Goal: Check status: Check status

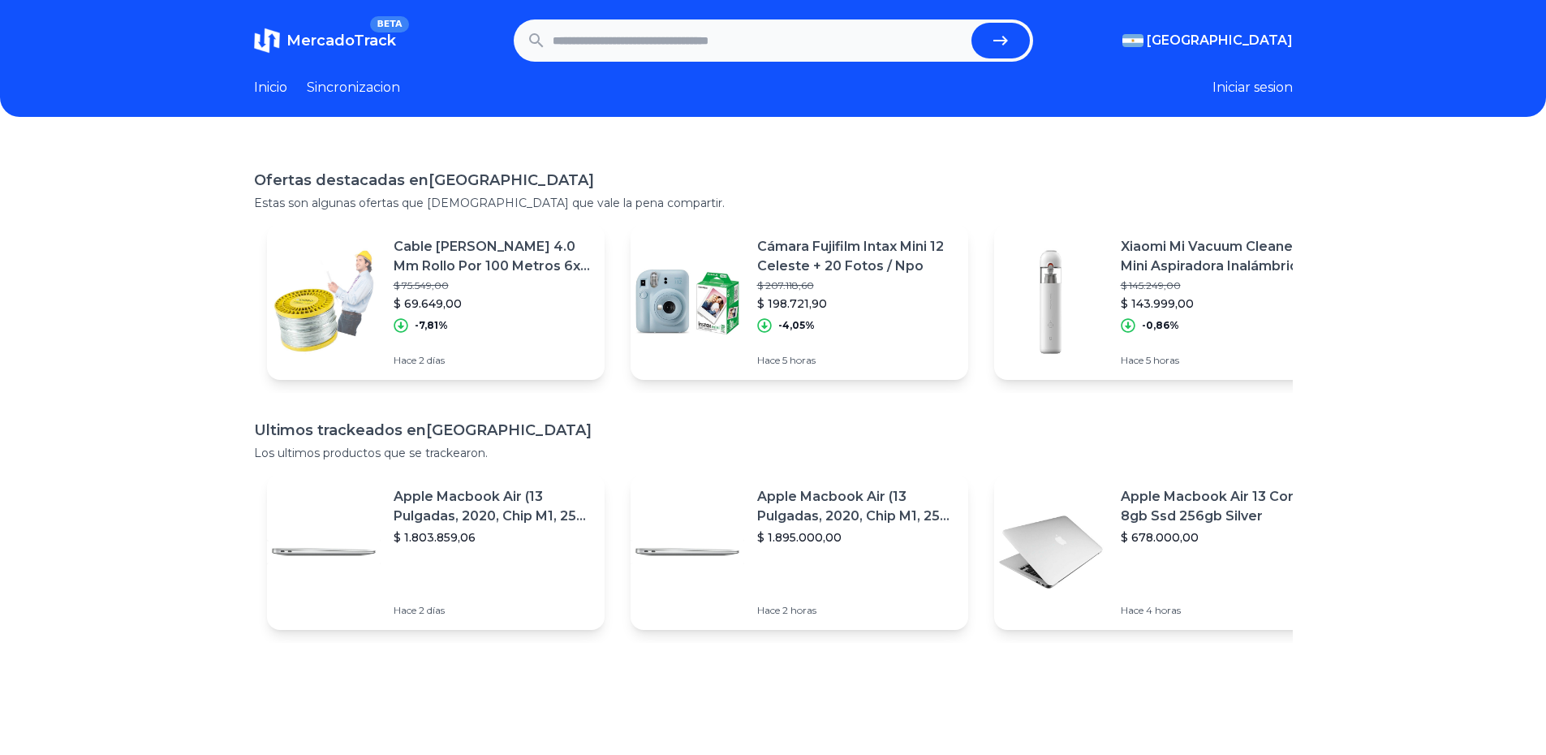
drag, startPoint x: 0, startPoint y: 0, endPoint x: 390, endPoint y: 113, distance: 406.4
click at [390, 113] on header "MercadoTrack BETA Argentina Argentina Uruguay Mexico Chile Peru Venezuela Colom…" at bounding box center [773, 58] width 1546 height 117
click at [618, 28] on input "text" at bounding box center [759, 41] width 412 height 36
click at [689, 51] on input "text" at bounding box center [759, 41] width 412 height 36
type input "*******"
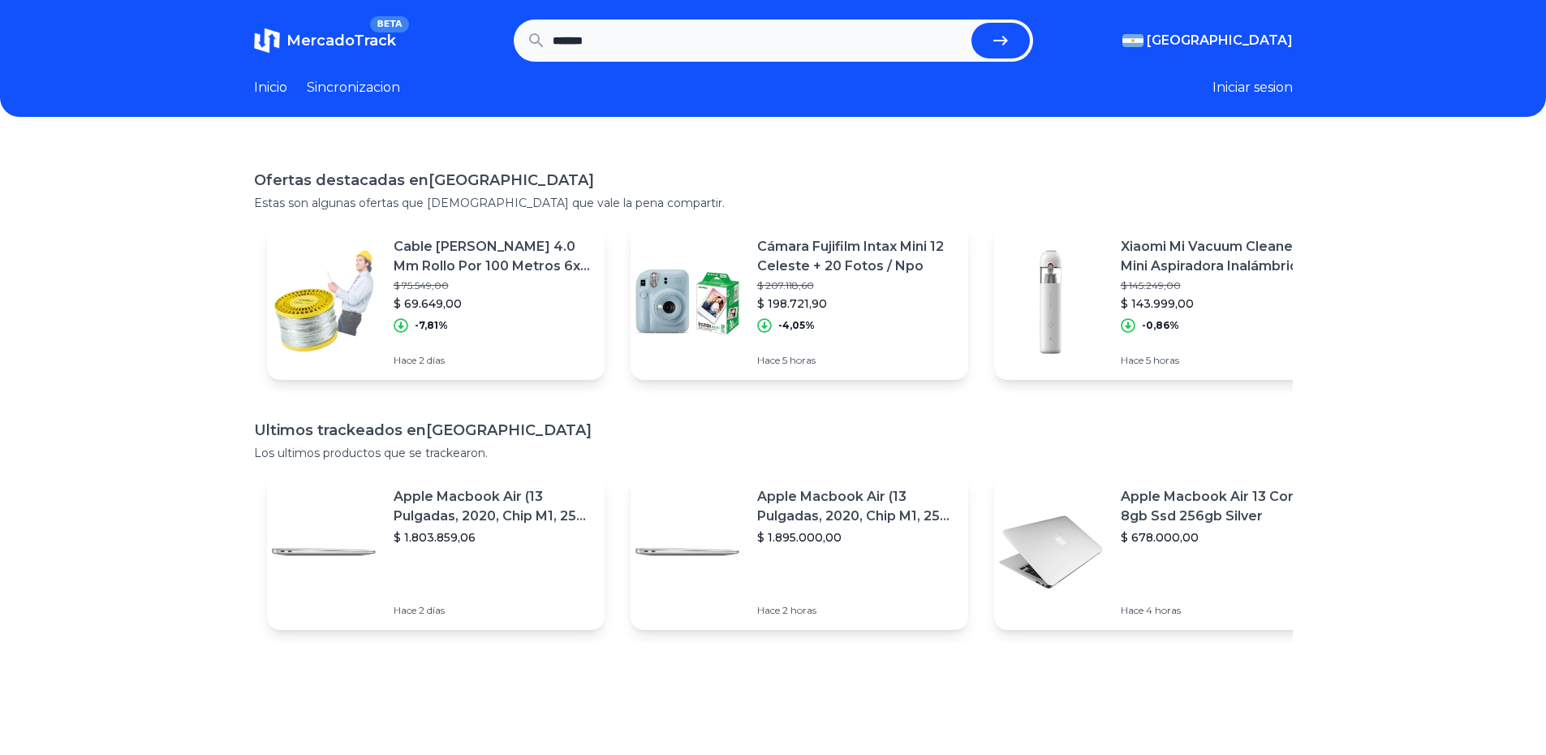
click at [972, 23] on button "submit" at bounding box center [1001, 41] width 58 height 36
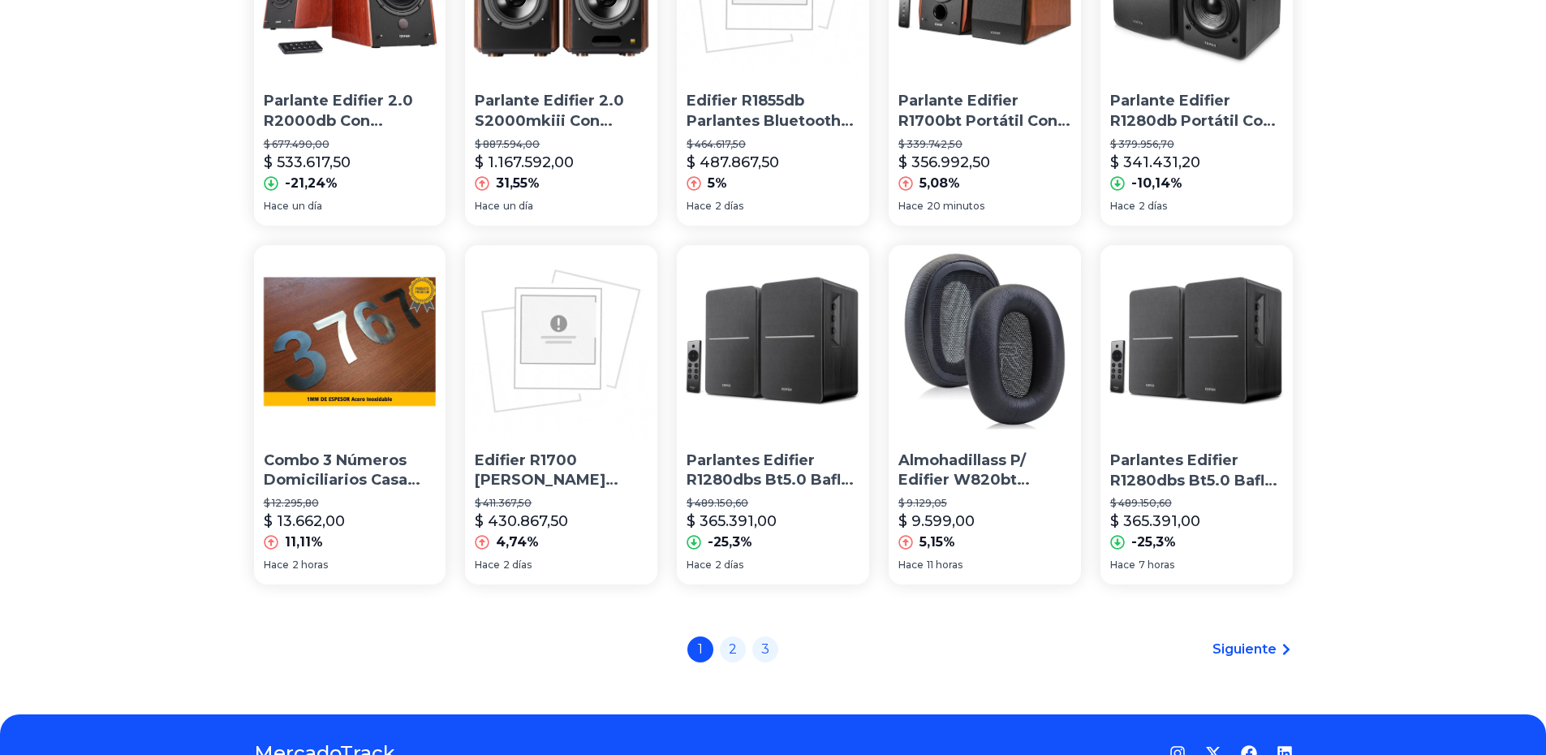
scroll to position [1002, 0]
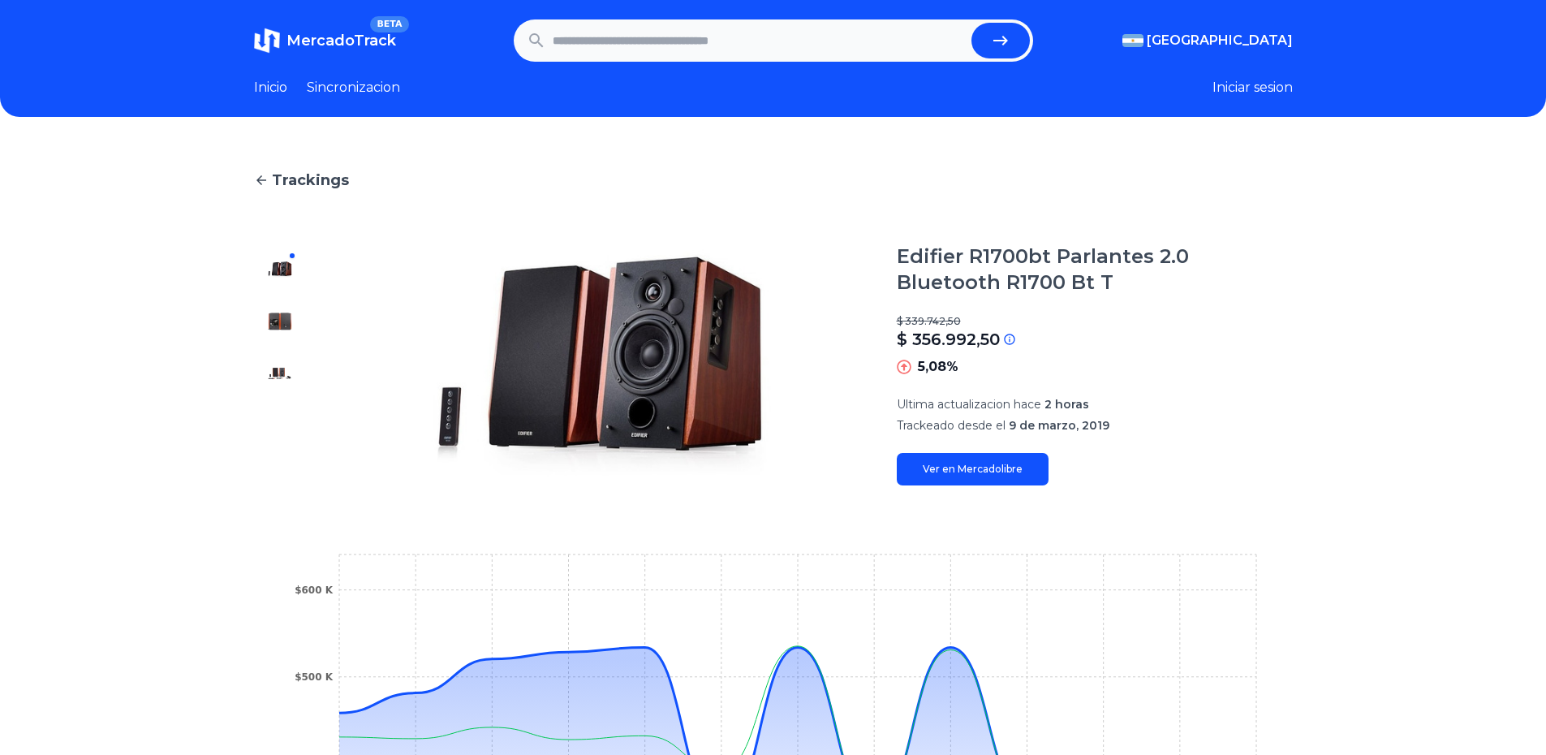
click at [940, 469] on link "Ver en Mercadolibre" at bounding box center [973, 469] width 152 height 32
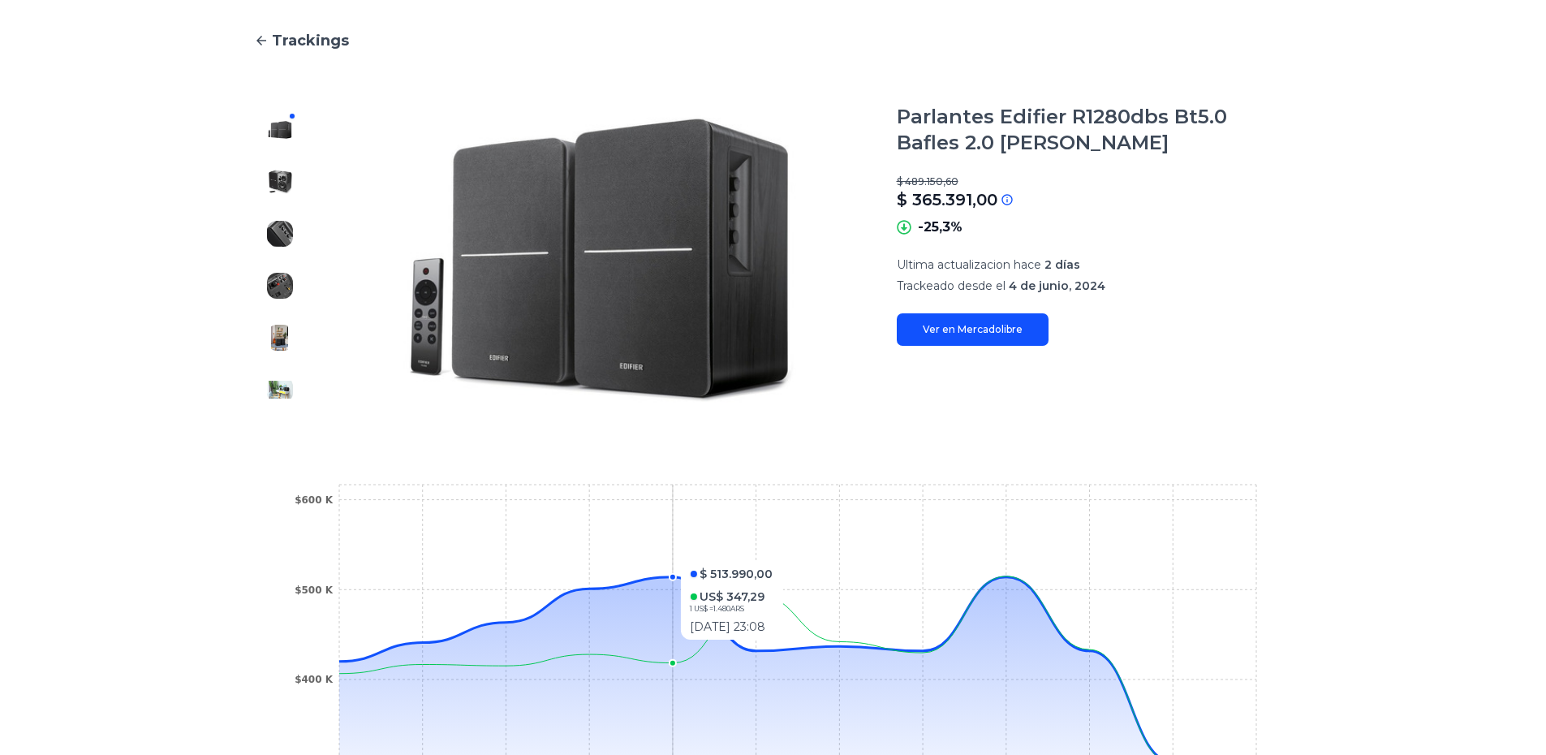
scroll to position [406, 0]
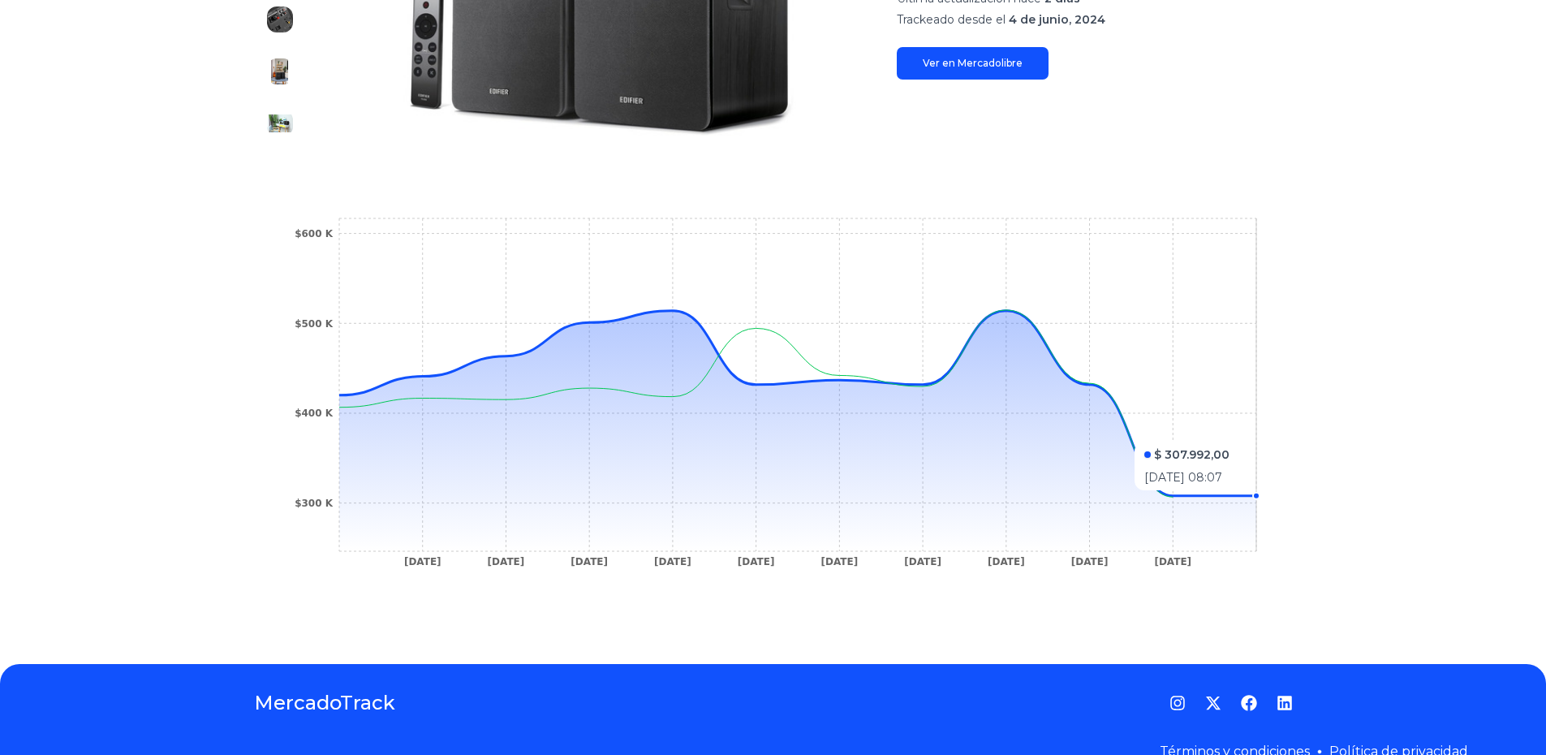
click at [1247, 498] on icon at bounding box center [797, 431] width 917 height 240
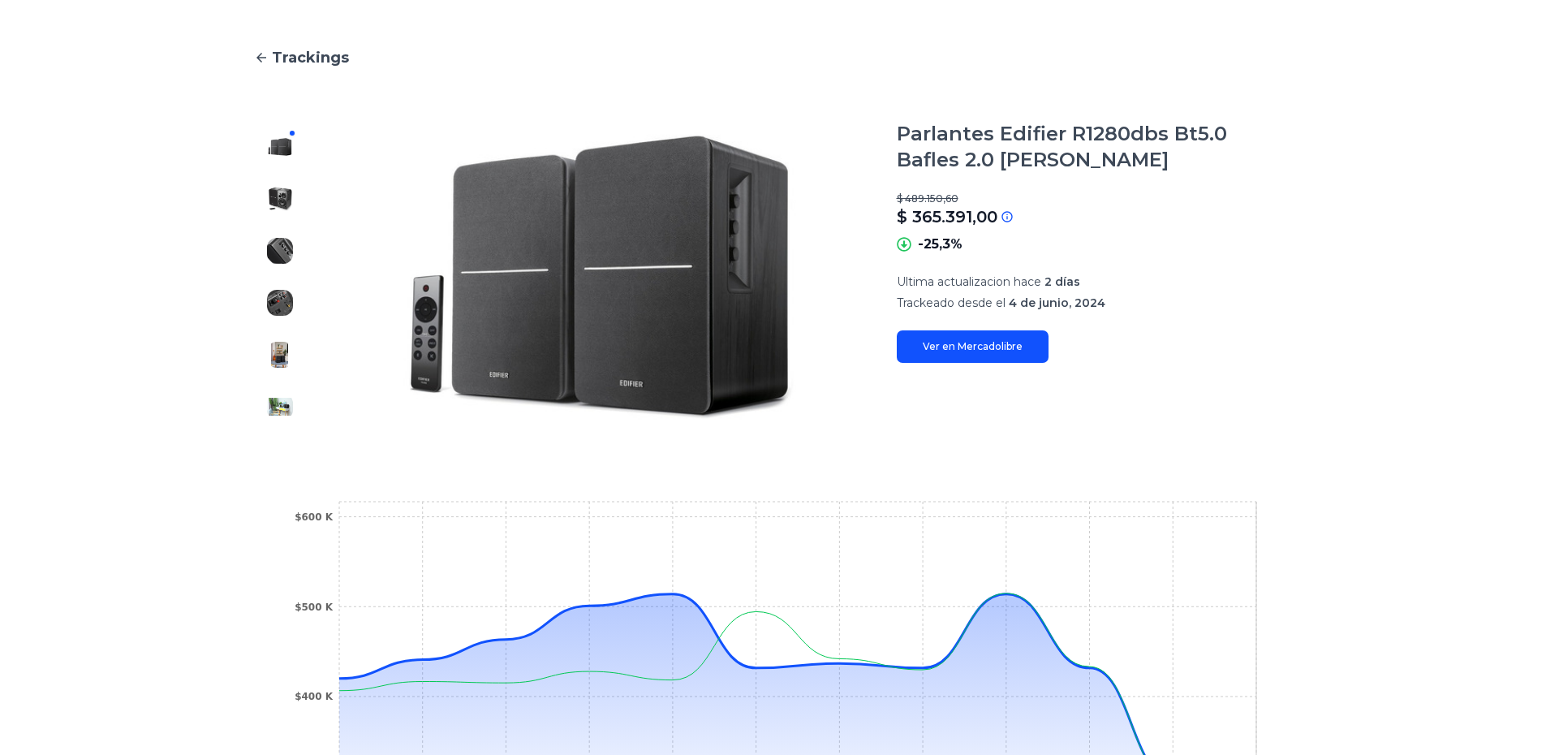
scroll to position [81, 0]
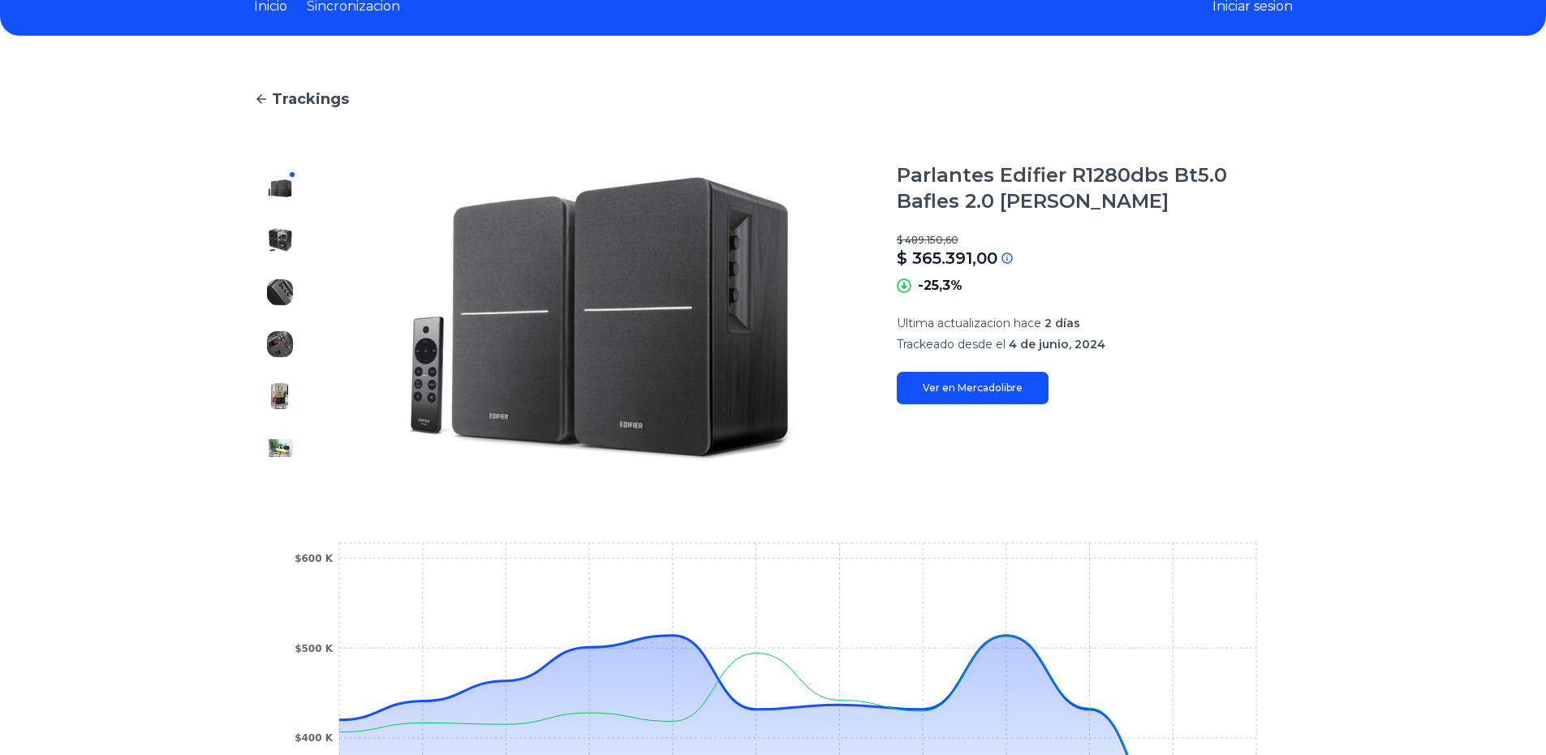
click at [293, 407] on button at bounding box center [280, 396] width 26 height 26
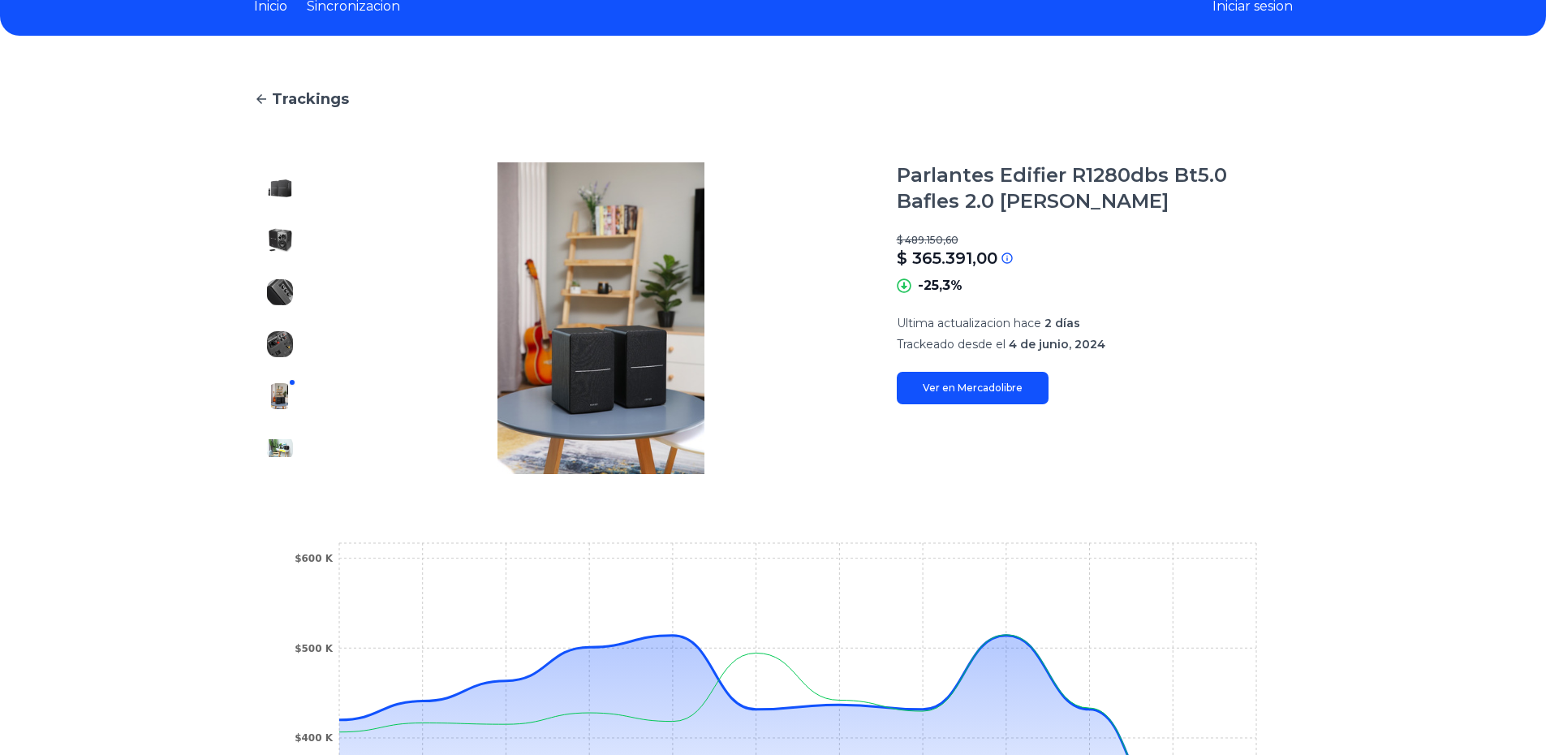
click at [290, 351] on img at bounding box center [280, 344] width 26 height 26
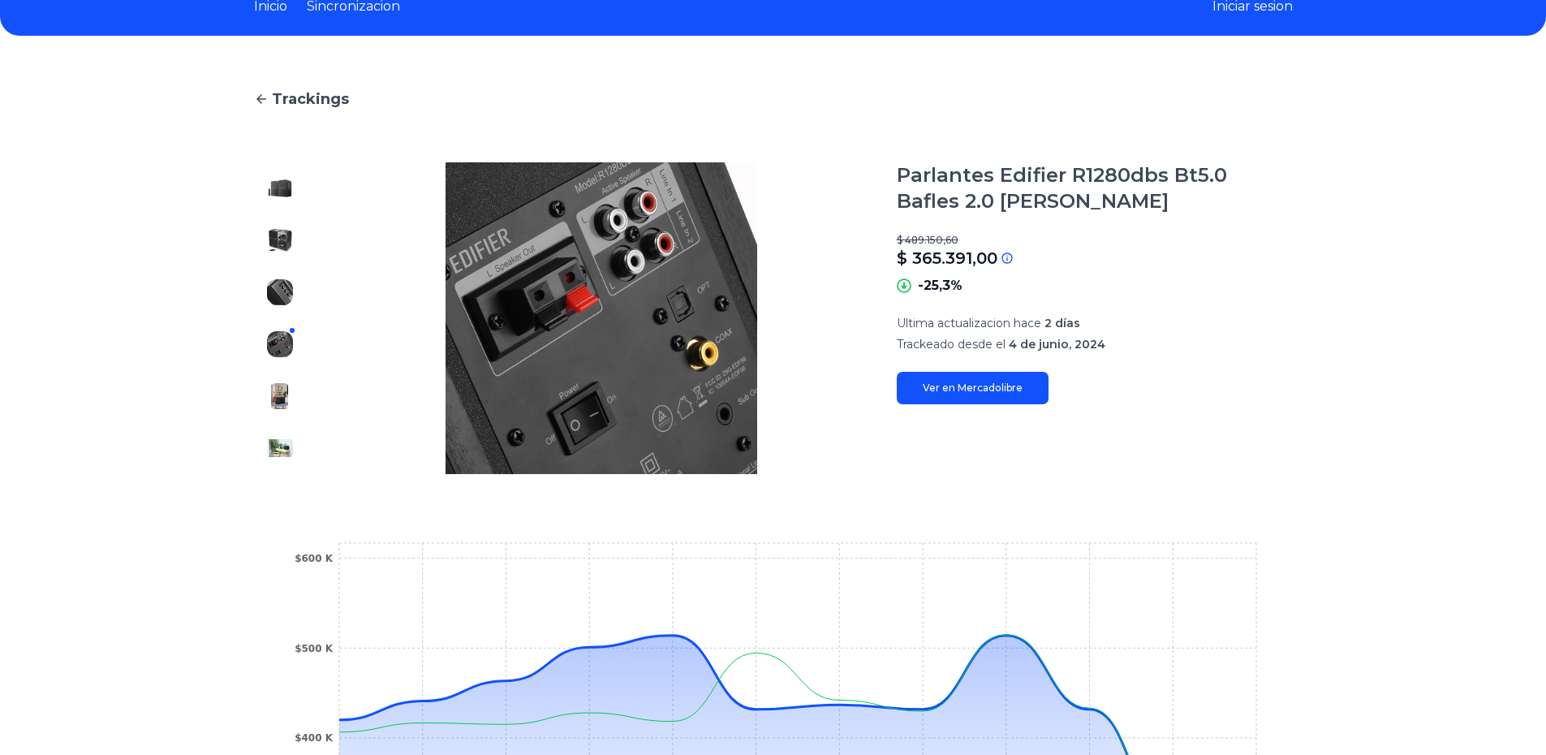
click at [277, 303] on img at bounding box center [280, 292] width 26 height 26
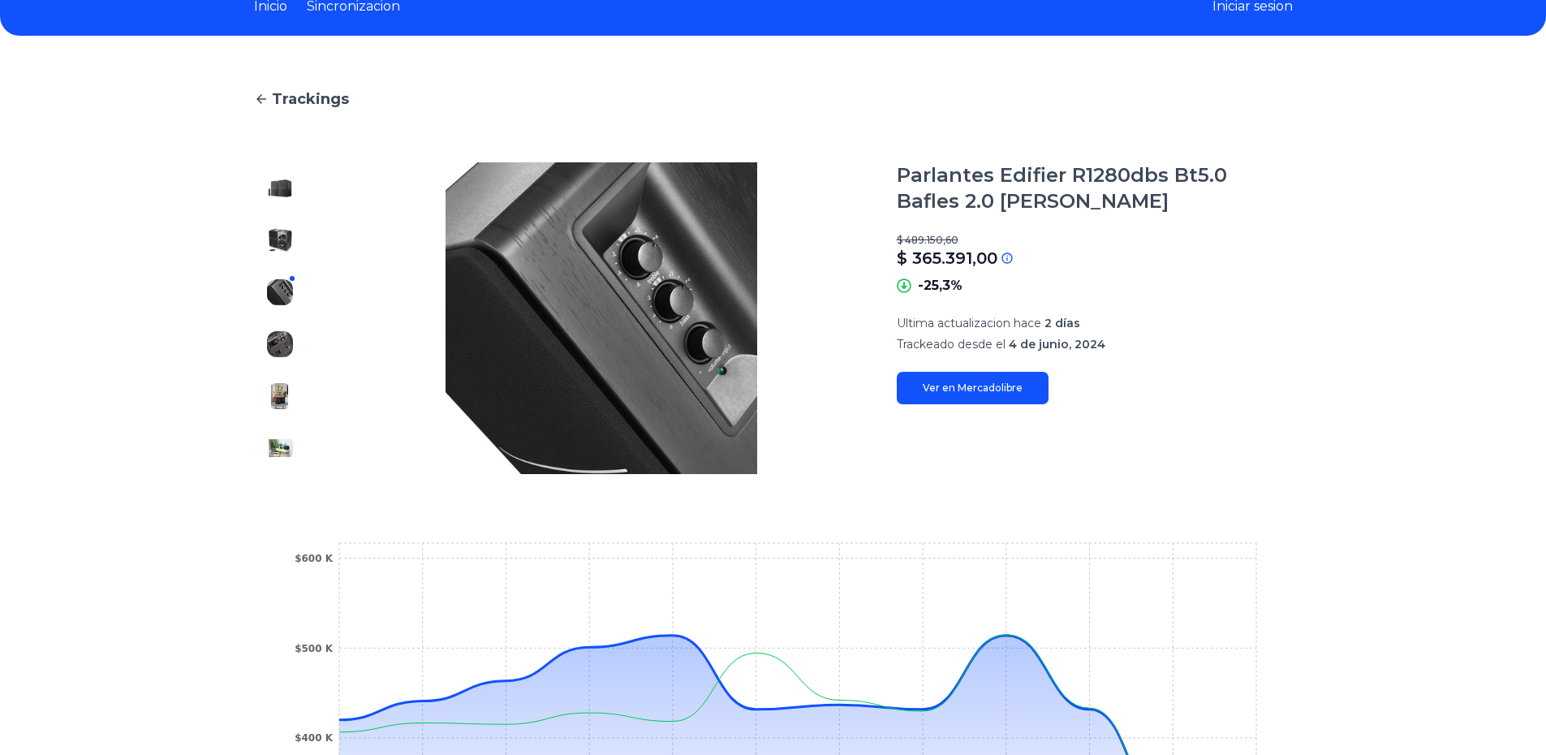
click at [266, 214] on div at bounding box center [280, 318] width 52 height 312
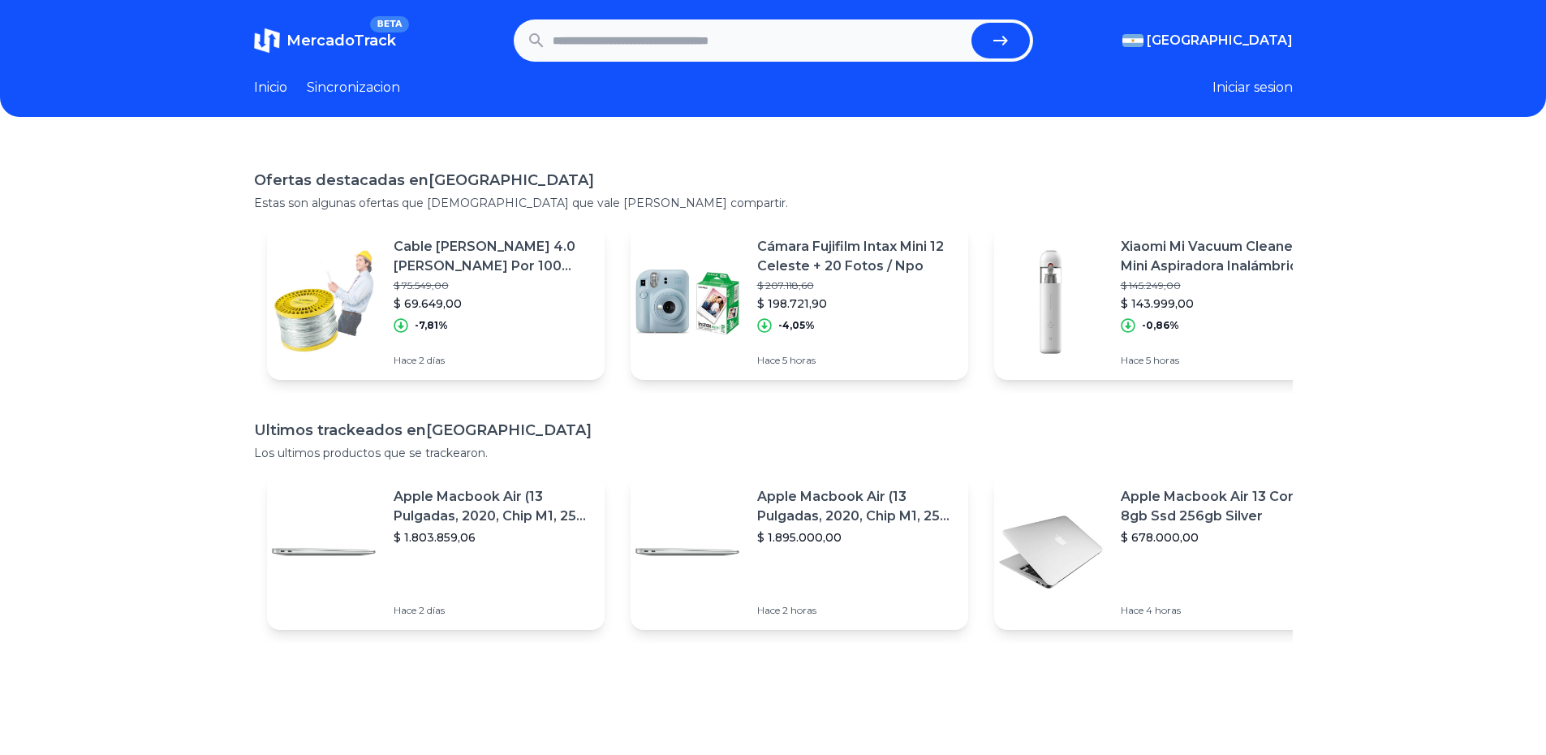
click at [695, 46] on input "text" at bounding box center [759, 41] width 412 height 36
click at [345, 88] on link "Sincronizacion" at bounding box center [353, 87] width 93 height 19
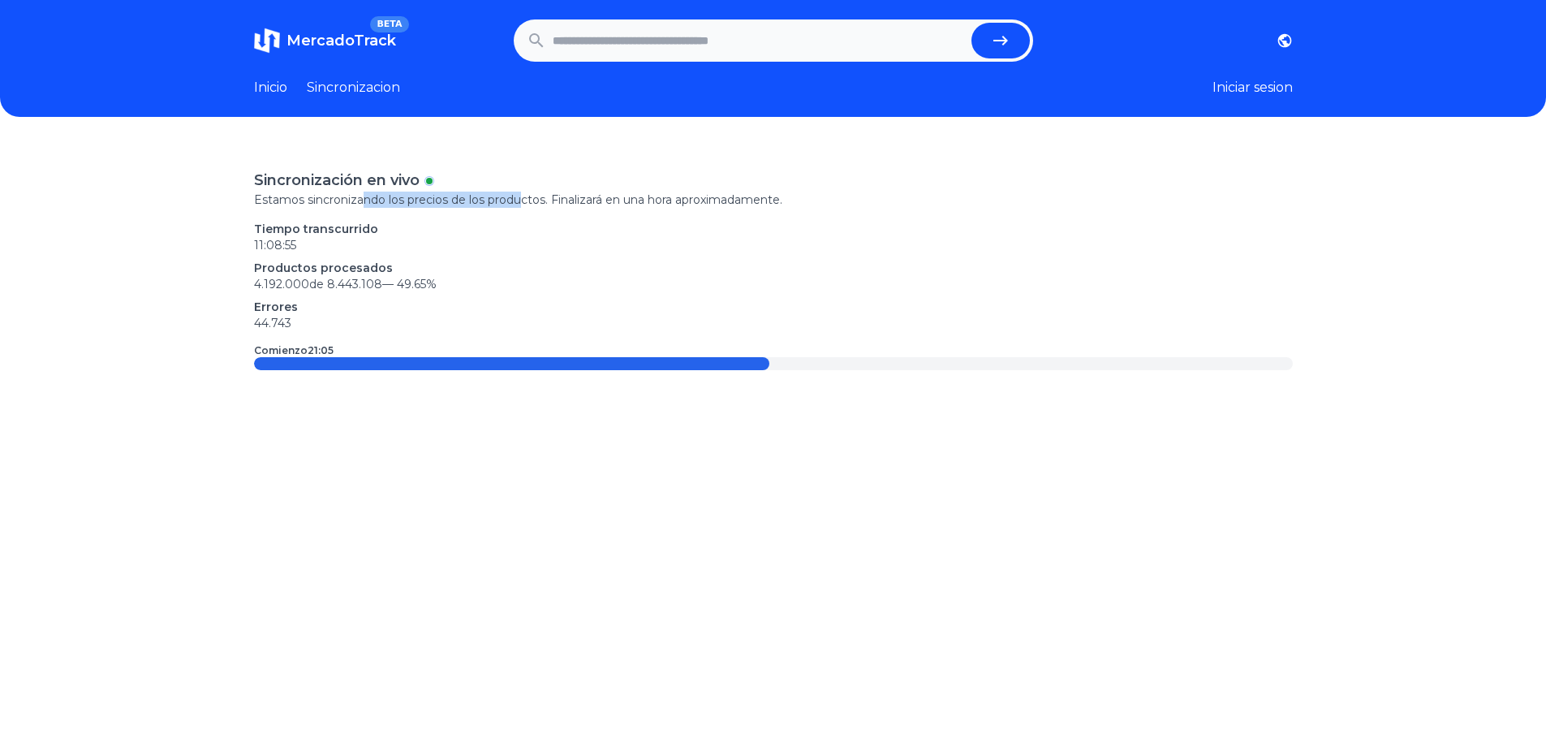
drag, startPoint x: 391, startPoint y: 198, endPoint x: 525, endPoint y: 200, distance: 133.9
click at [525, 200] on p "Estamos sincronizando los precios de los productos. Finalizará en una hora apro…" at bounding box center [773, 200] width 1039 height 16
click at [644, 54] on input "text" at bounding box center [759, 41] width 412 height 36
type input "*******"
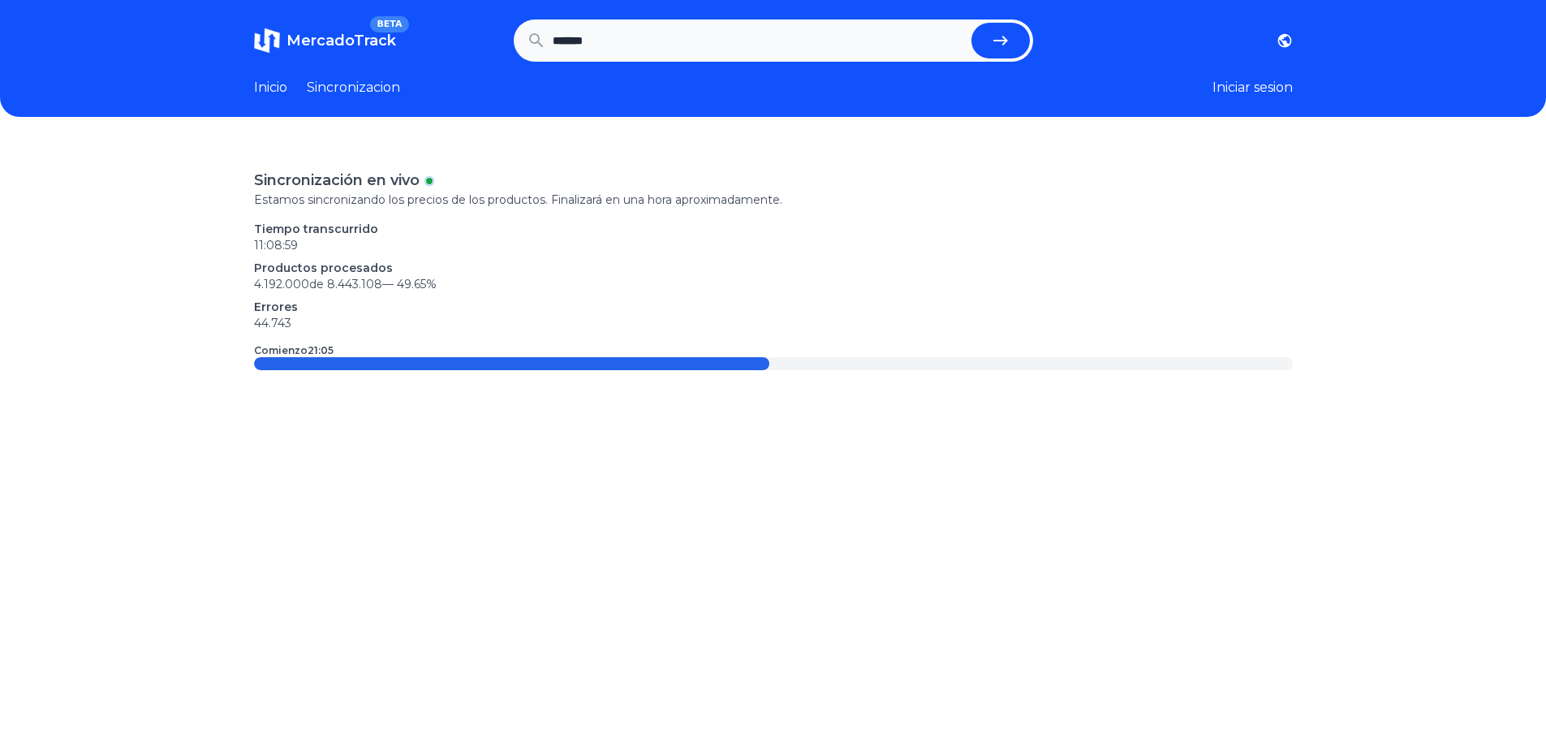
click at [972, 23] on button "submit" at bounding box center [1001, 41] width 58 height 36
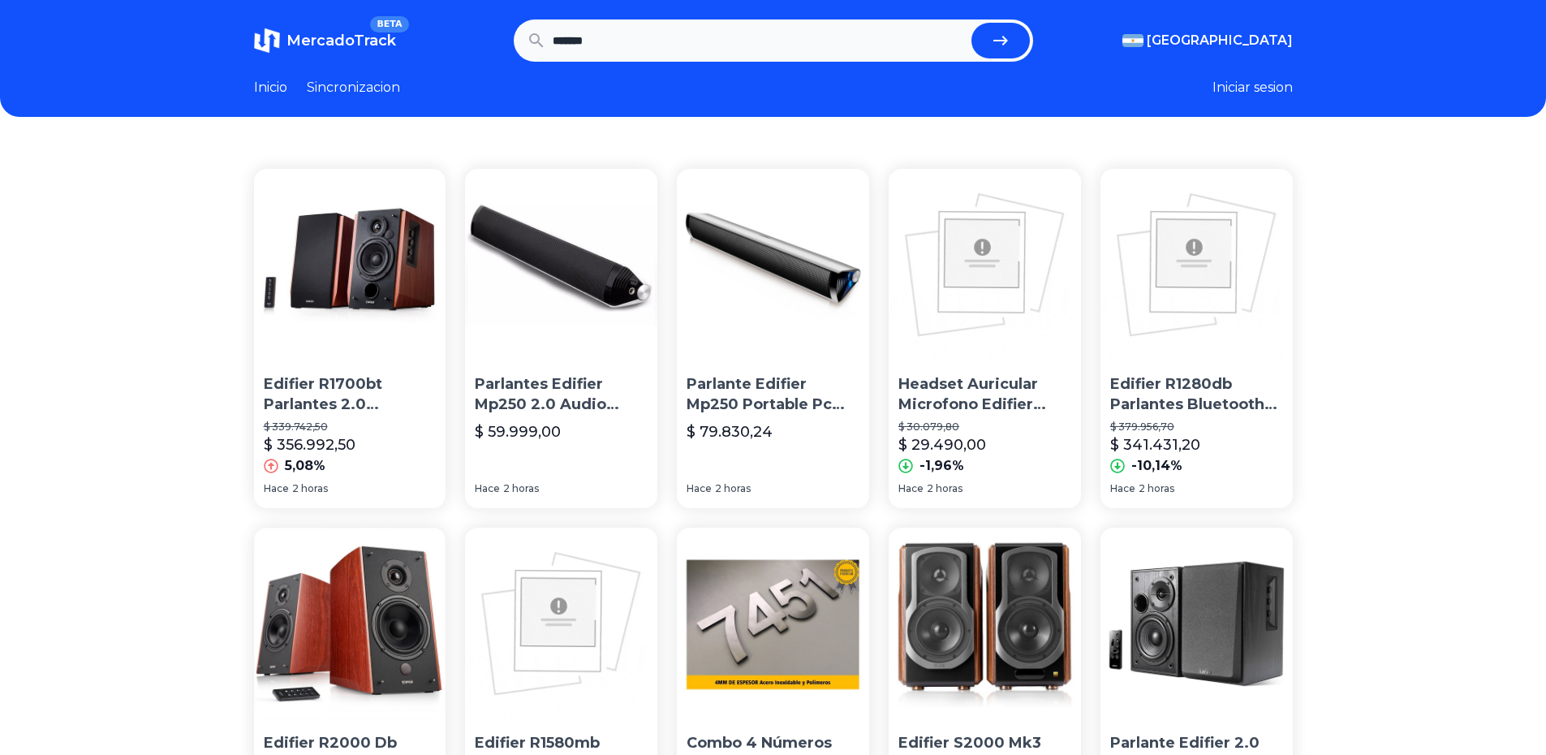
click at [360, 357] on img at bounding box center [350, 265] width 192 height 192
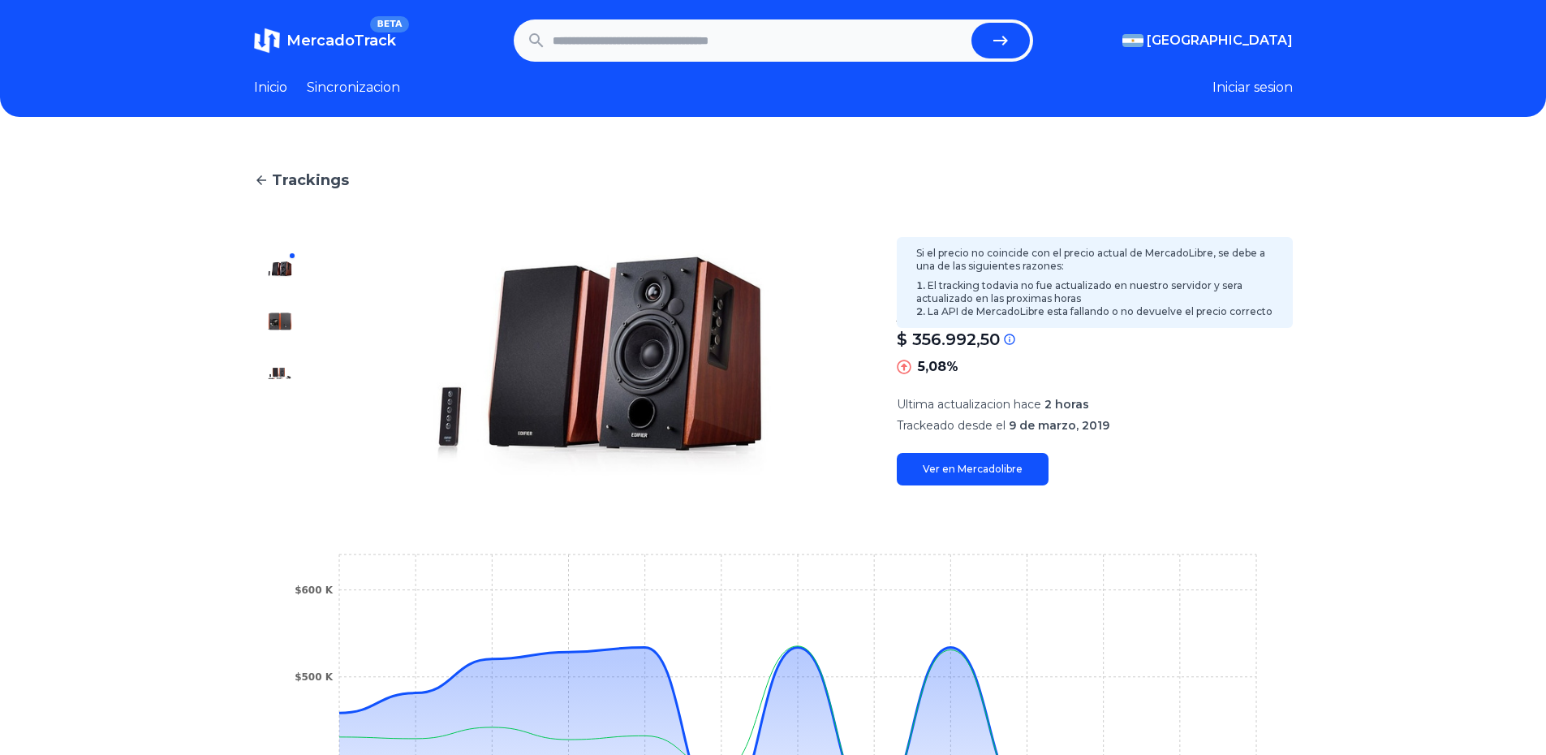
click at [1011, 337] on icon at bounding box center [1009, 339] width 11 height 11
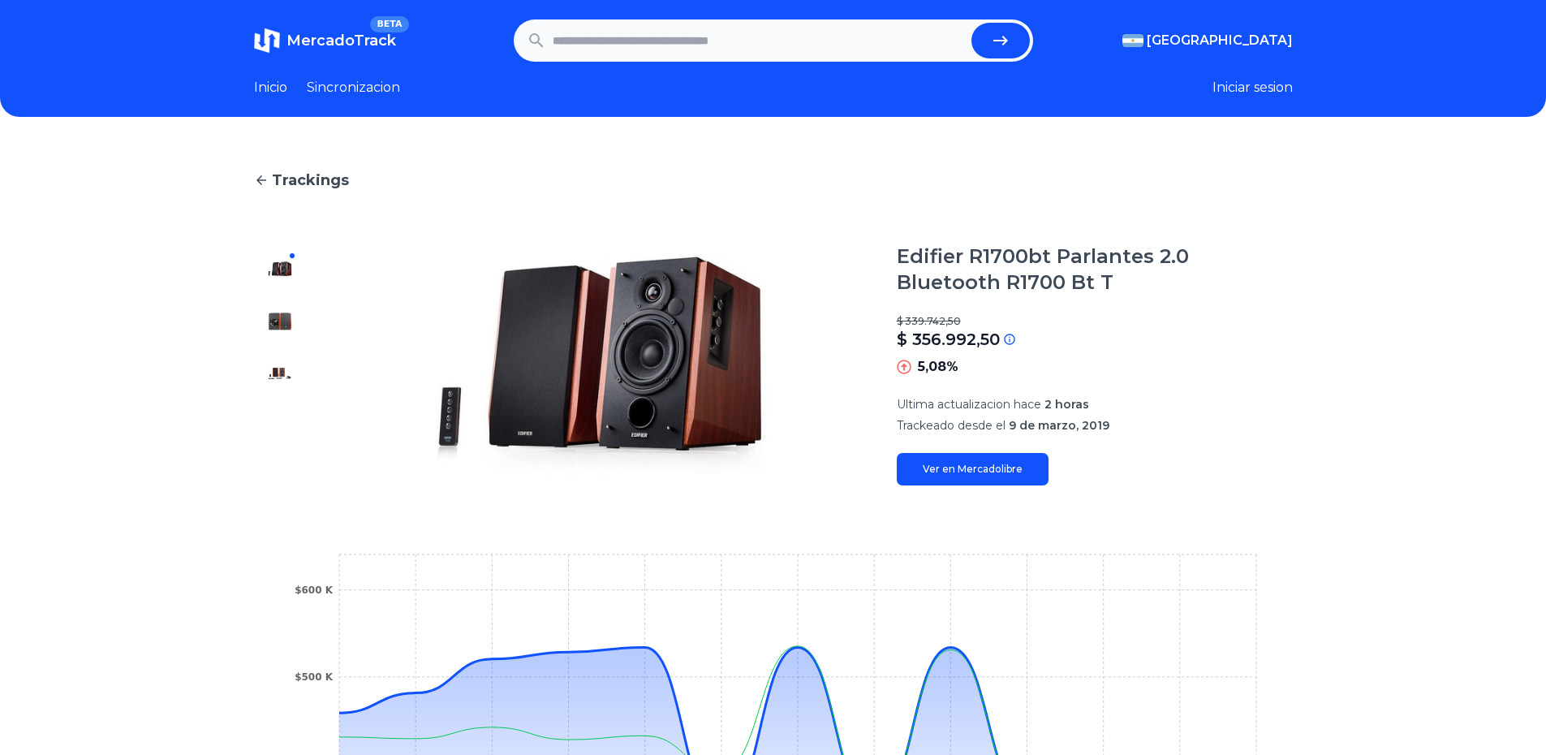
click at [293, 308] on button at bounding box center [280, 321] width 26 height 26
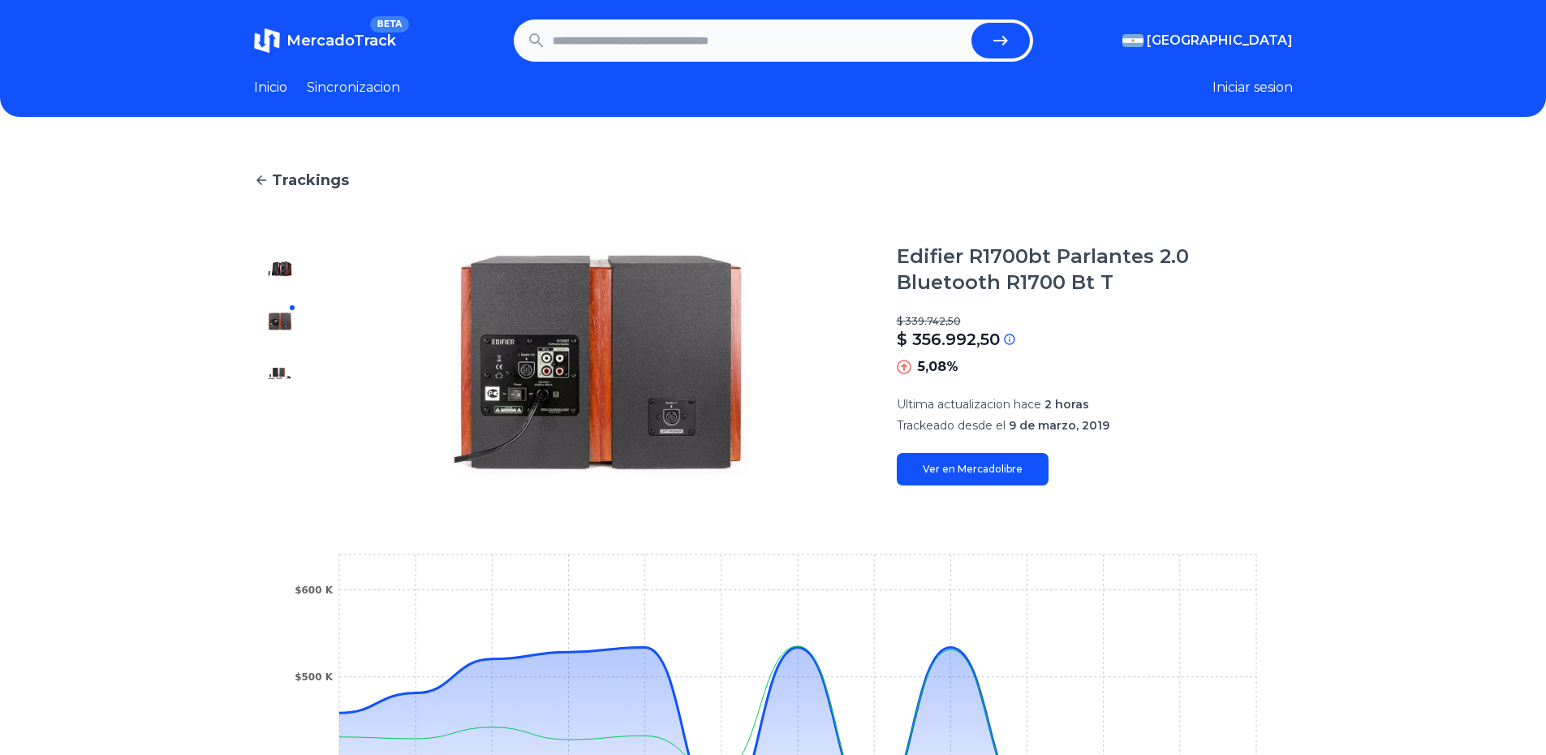
click at [287, 351] on div at bounding box center [280, 364] width 52 height 242
click at [292, 365] on img at bounding box center [280, 373] width 26 height 26
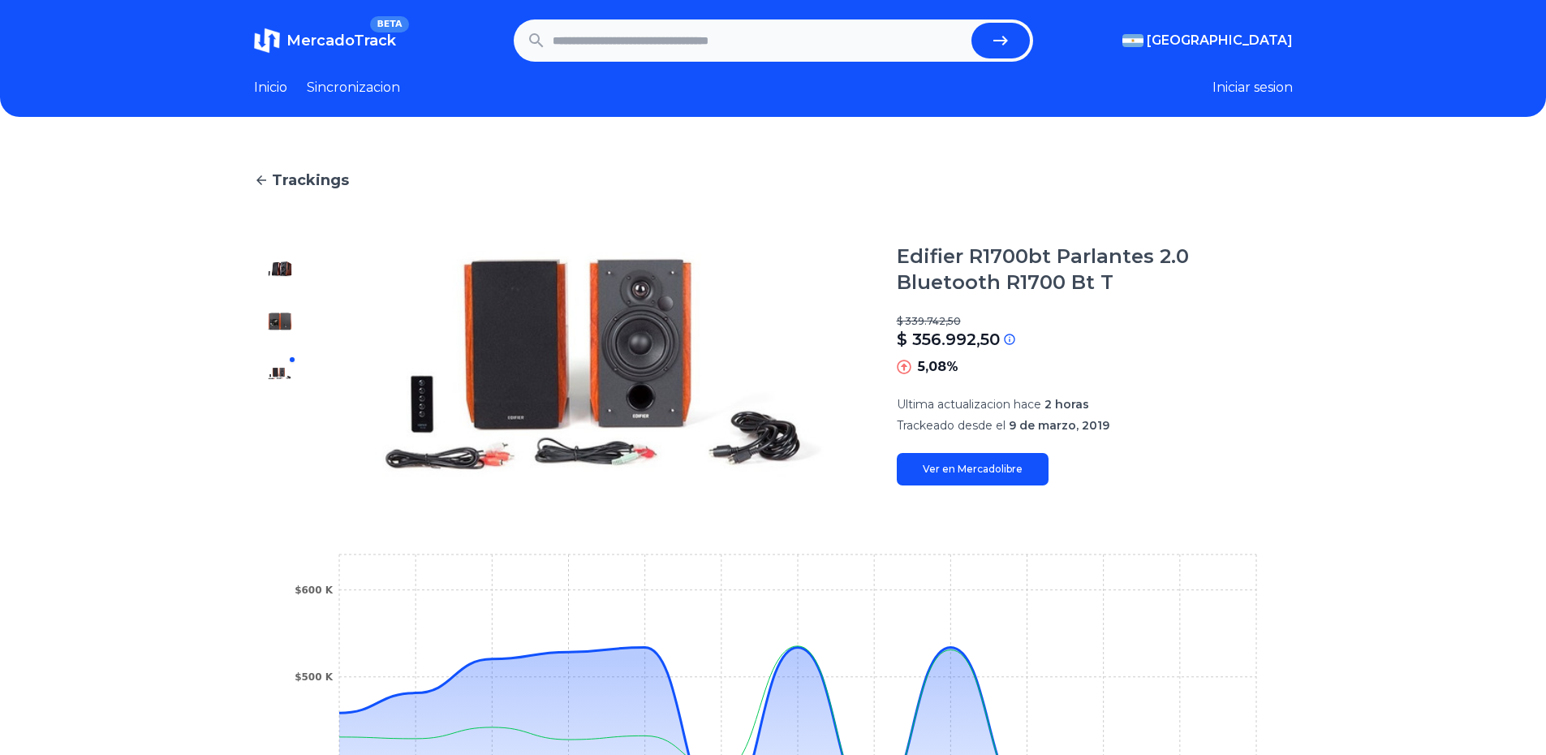
click at [282, 277] on img at bounding box center [280, 269] width 26 height 26
